Goal: Task Accomplishment & Management: Manage account settings

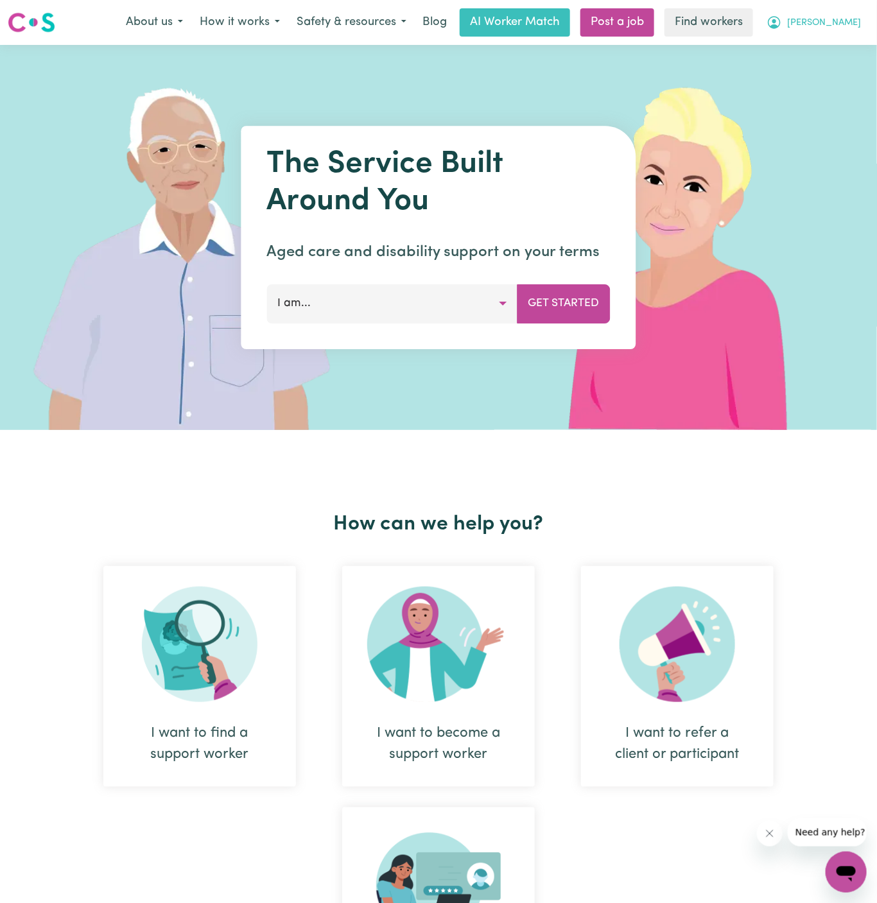
click at [857, 28] on span "[PERSON_NAME]" at bounding box center [824, 23] width 74 height 14
click at [853, 60] on link "My Dashboard" at bounding box center [817, 50] width 101 height 24
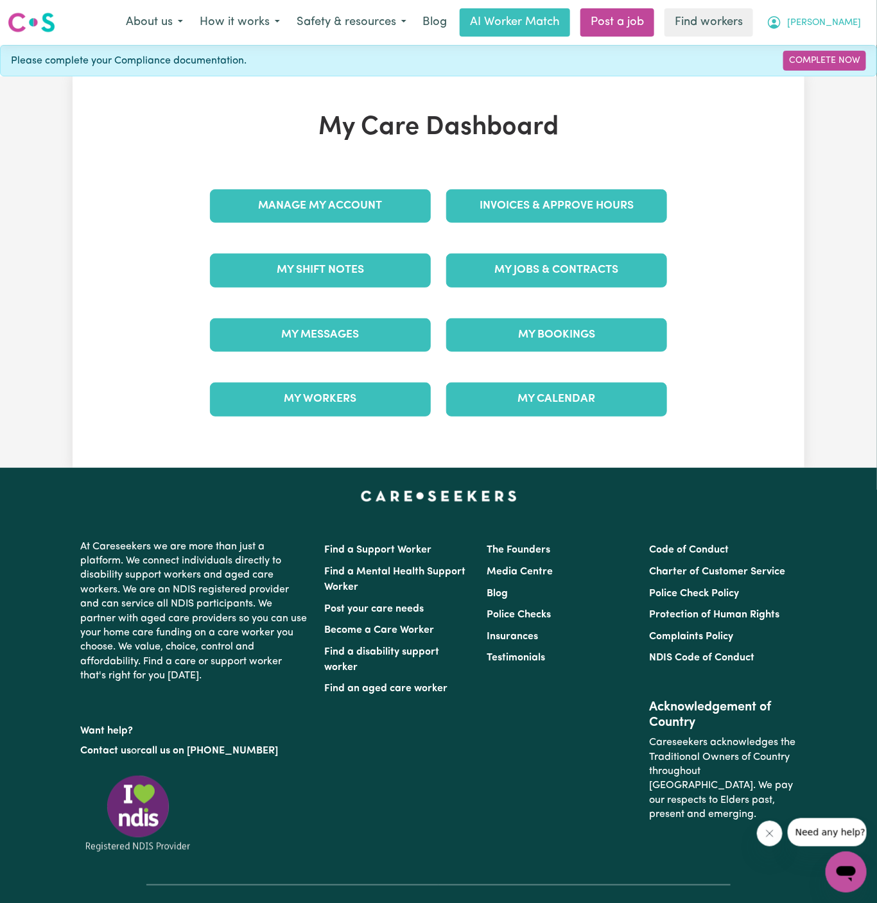
click at [860, 21] on button "[PERSON_NAME]" at bounding box center [813, 22] width 111 height 27
click at [830, 66] on link "Logout" at bounding box center [817, 74] width 101 height 24
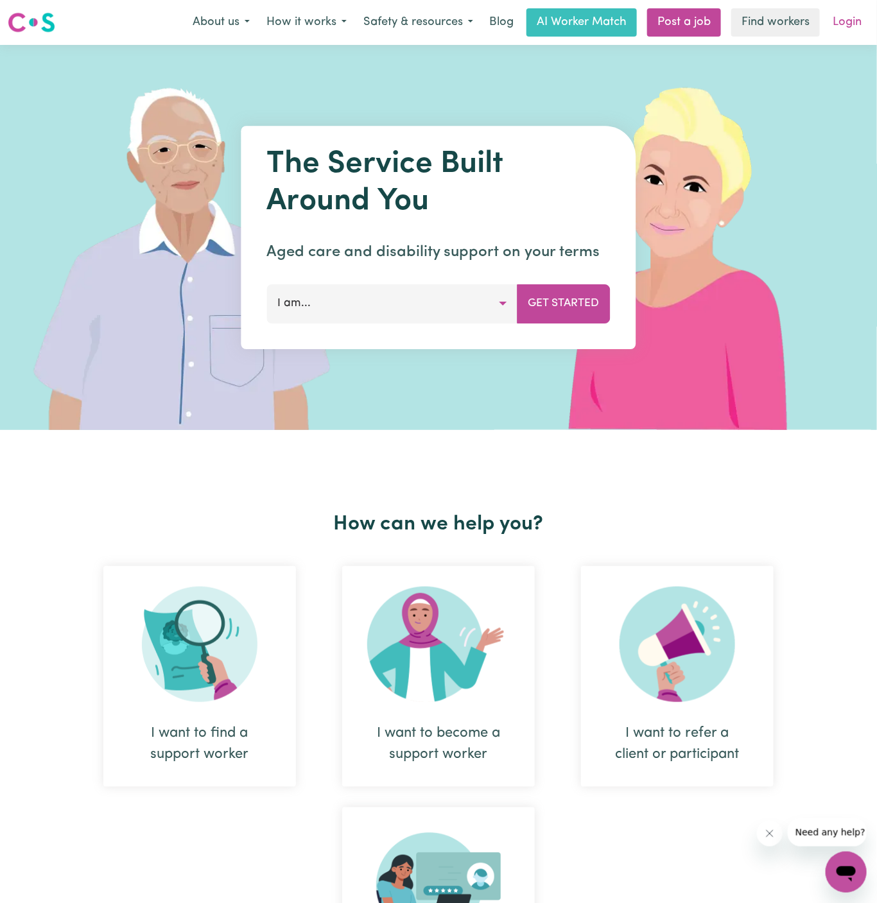
click at [850, 27] on link "Login" at bounding box center [847, 22] width 44 height 28
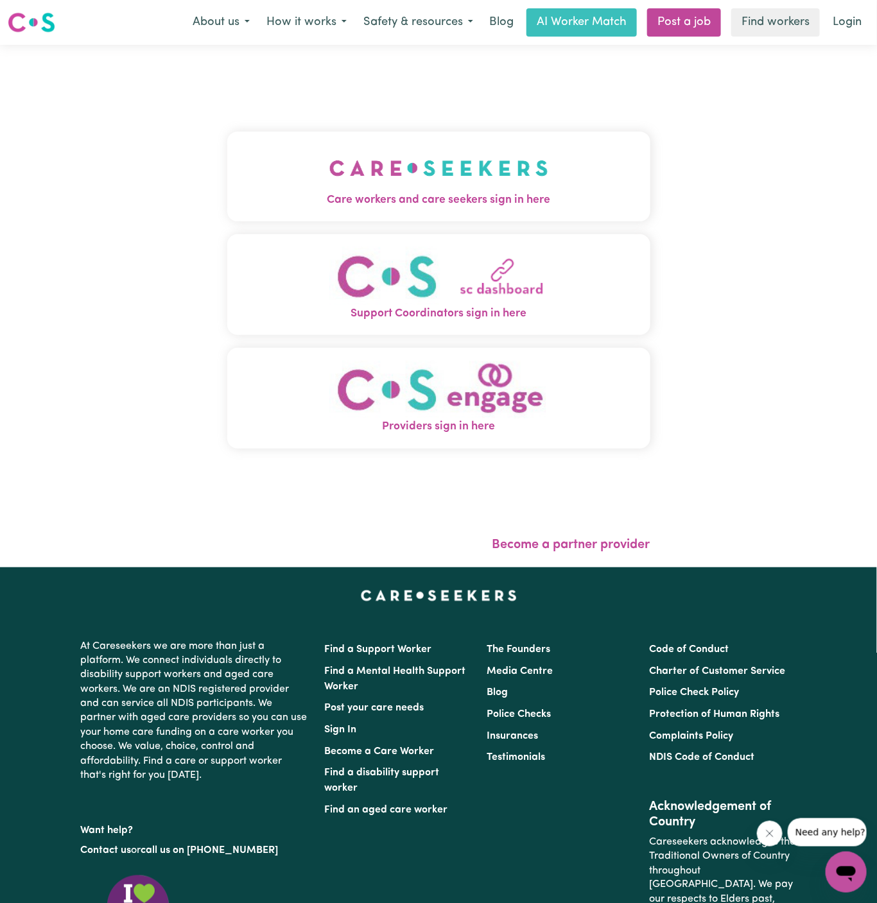
click at [502, 180] on button "Care workers and care seekers sign in here" at bounding box center [438, 177] width 423 height 90
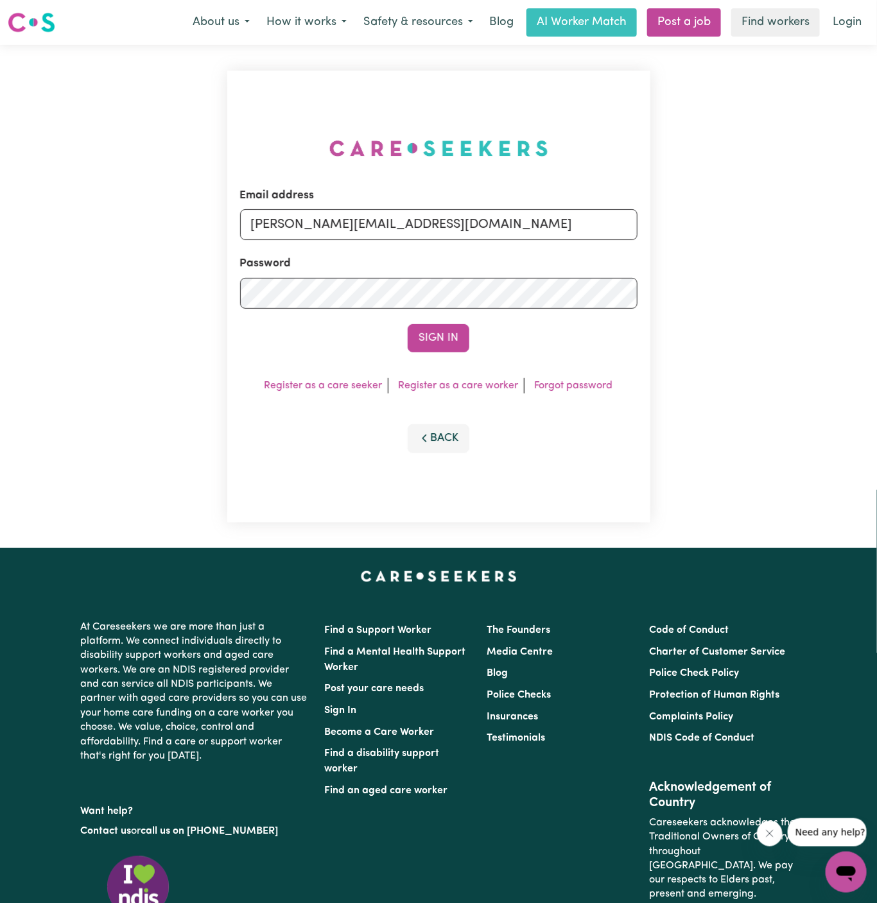
click at [443, 336] on button "Sign In" at bounding box center [439, 338] width 62 height 28
